Goal: Information Seeking & Learning: Learn about a topic

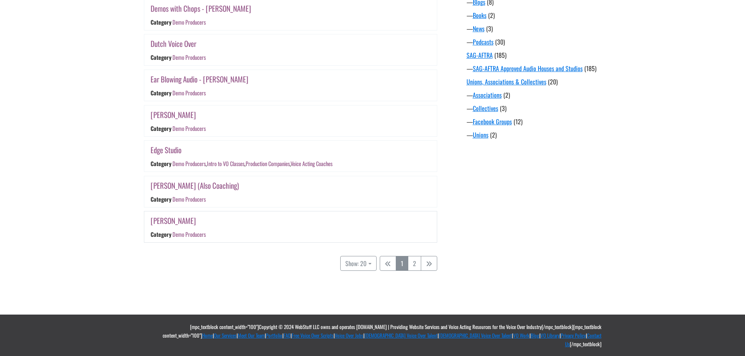
scroll to position [650, 0]
click at [363, 271] on button "Show: 20" at bounding box center [358, 263] width 36 height 15
click at [363, 296] on button "50" at bounding box center [372, 291] width 62 height 10
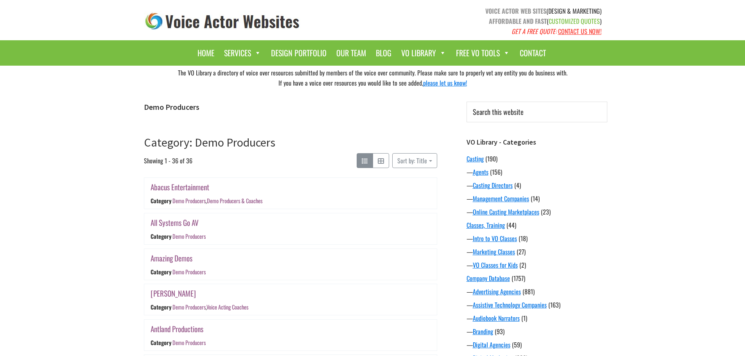
scroll to position [153, 0]
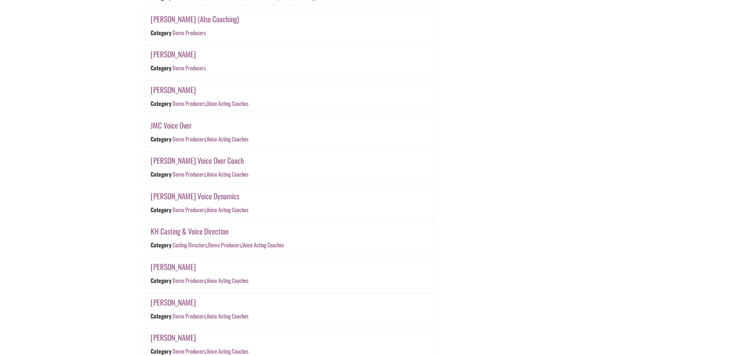
scroll to position [819, 0]
